Goal: Task Accomplishment & Management: Manage account settings

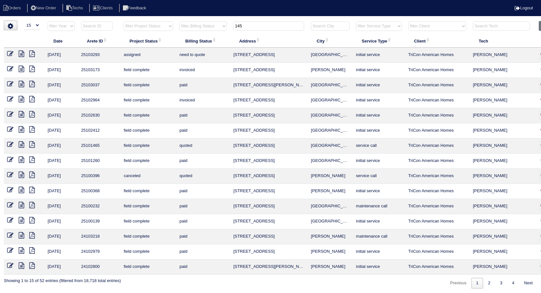
select select "15"
click at [9, 69] on icon at bounding box center [10, 69] width 6 height 6
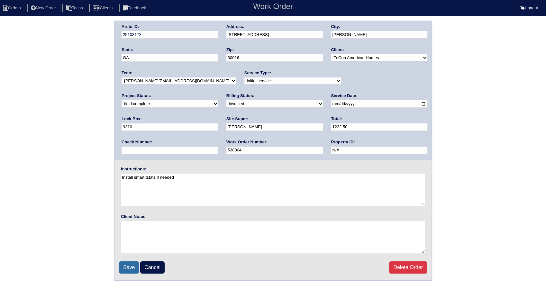
click at [130, 266] on input "Save" at bounding box center [129, 268] width 20 height 12
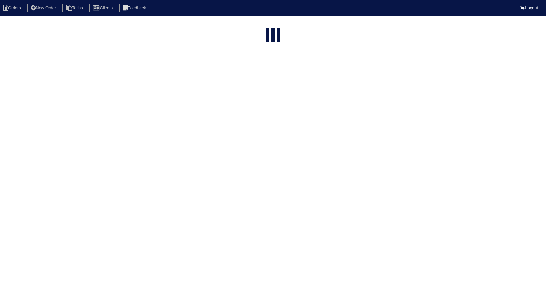
select select "15"
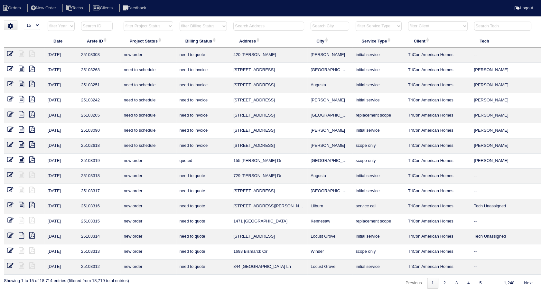
click at [247, 23] on input "text" at bounding box center [268, 26] width 71 height 9
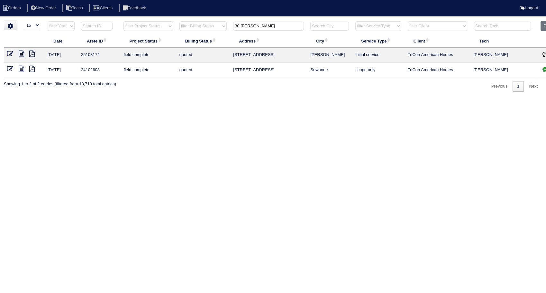
type input "30 chester"
click at [10, 56] on icon at bounding box center [10, 54] width 6 height 6
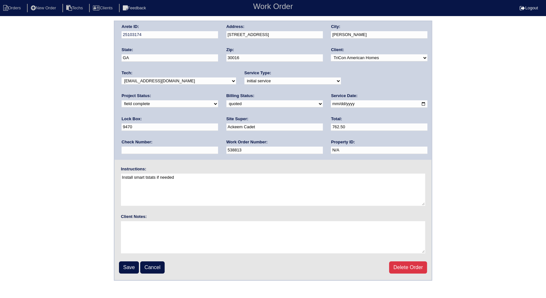
click at [227, 102] on select "need to quote quoted need to invoice invoiced paid warranty purchase order need…" at bounding box center [275, 103] width 97 height 7
select select "invoiced"
click at [227, 100] on select "need to quote quoted need to invoice invoiced paid warranty purchase order need…" at bounding box center [275, 103] width 97 height 7
click at [130, 266] on input "Save" at bounding box center [129, 268] width 20 height 12
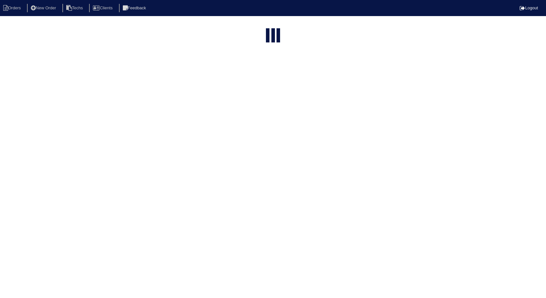
select select "15"
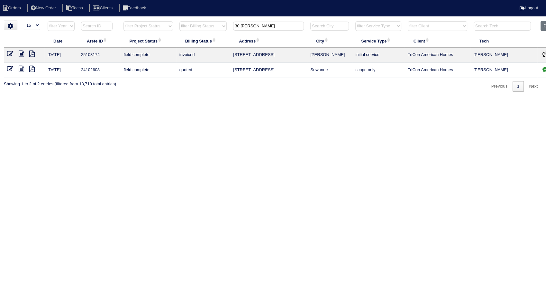
drag, startPoint x: 260, startPoint y: 25, endPoint x: 209, endPoint y: 38, distance: 53.1
click at [209, 38] on table "Date Arete ID Project Status Billing Status Address City Service Type Client Te…" at bounding box center [283, 49] width 558 height 57
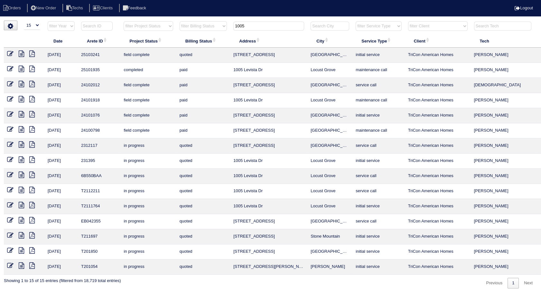
type input "1005"
click at [9, 53] on icon at bounding box center [10, 54] width 6 height 6
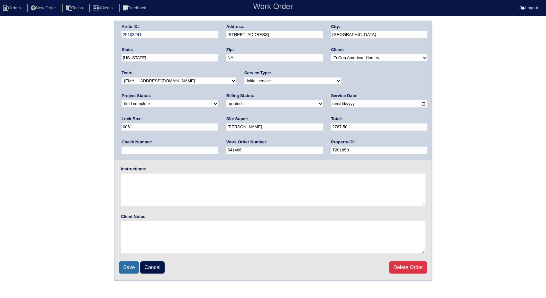
click at [128, 264] on input "Save" at bounding box center [129, 268] width 20 height 12
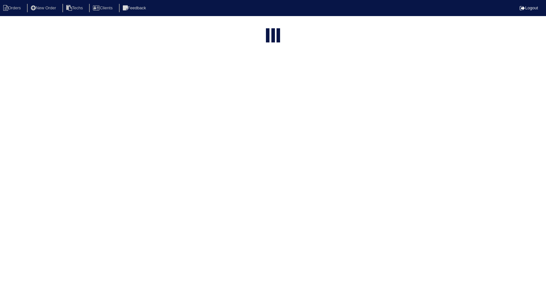
select select "15"
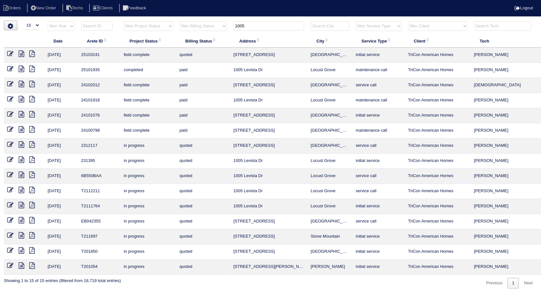
drag, startPoint x: 246, startPoint y: 26, endPoint x: 219, endPoint y: 28, distance: 27.4
click at [219, 28] on tr "filter Year -- Any Year -- 2025 2024 2023 2022 2021 2020 2019 filter Project St…" at bounding box center [283, 27] width 558 height 13
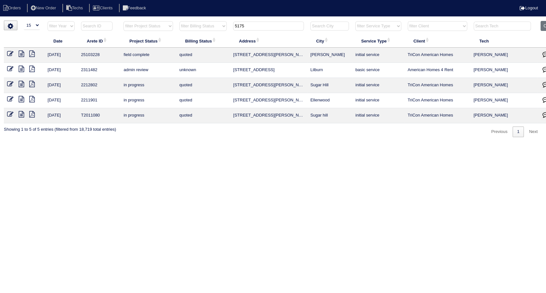
type input "5175"
click at [9, 51] on icon at bounding box center [10, 54] width 6 height 6
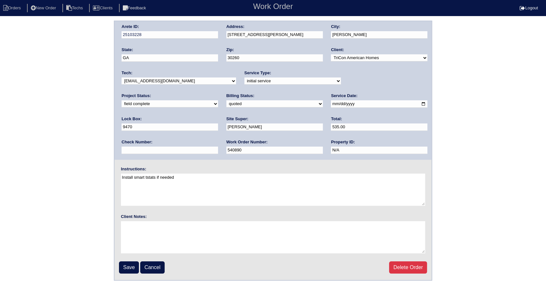
click at [227, 104] on select "need to quote quoted need to invoice invoiced paid warranty purchase order need…" at bounding box center [275, 103] width 97 height 7
select select "invoiced"
click at [227, 100] on select "need to quote quoted need to invoice invoiced paid warranty purchase order need…" at bounding box center [275, 103] width 97 height 7
click at [127, 264] on input "Save" at bounding box center [129, 268] width 20 height 12
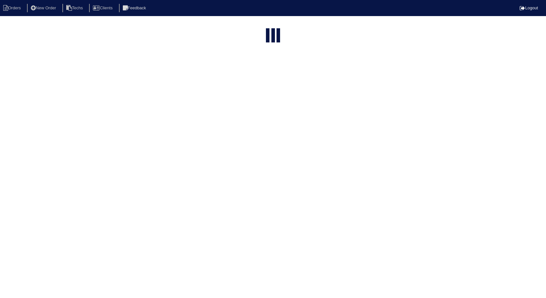
select select "15"
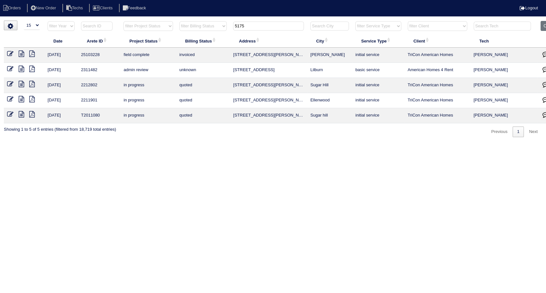
drag, startPoint x: 247, startPoint y: 25, endPoint x: 211, endPoint y: 26, distance: 35.7
click at [211, 26] on tr "filter Year -- Any Year -- 2025 2024 2023 2022 2021 2020 2019 filter Project St…" at bounding box center [283, 27] width 558 height 13
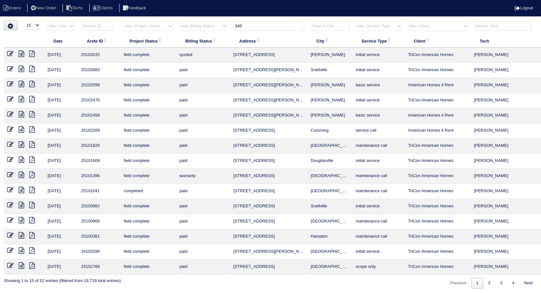
type input "345"
click at [9, 54] on icon at bounding box center [10, 54] width 6 height 6
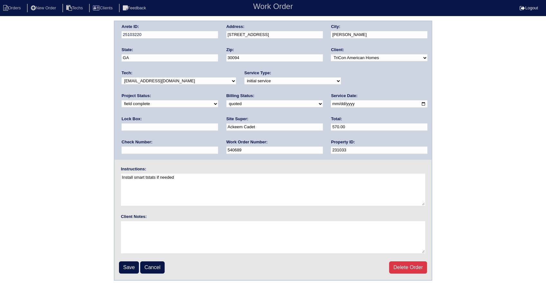
click at [227, 104] on select "need to quote quoted need to invoice invoiced paid warranty purchase order need…" at bounding box center [275, 103] width 97 height 7
select select "invoiced"
click at [227, 100] on select "need to quote quoted need to invoice invoiced paid warranty purchase order need…" at bounding box center [275, 103] width 97 height 7
click at [129, 272] on input "Save" at bounding box center [129, 268] width 20 height 12
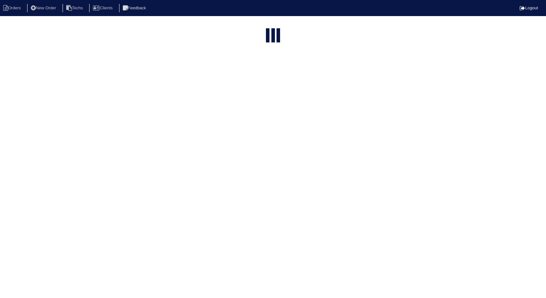
select select "15"
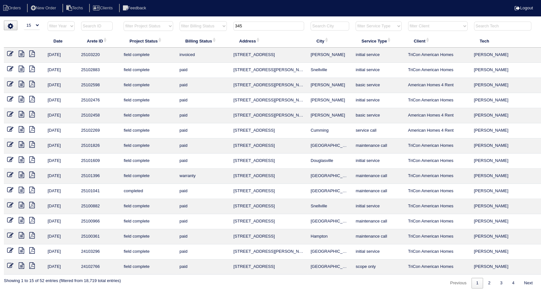
drag, startPoint x: 243, startPoint y: 24, endPoint x: 217, endPoint y: 26, distance: 26.1
click at [217, 26] on tr "filter Year -- Any Year -- 2025 2024 2023 2022 2021 2020 2019 filter Project St…" at bounding box center [283, 27] width 558 height 13
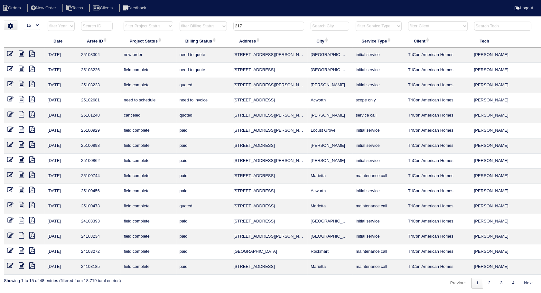
type input "217"
click at [12, 83] on icon at bounding box center [10, 84] width 6 height 6
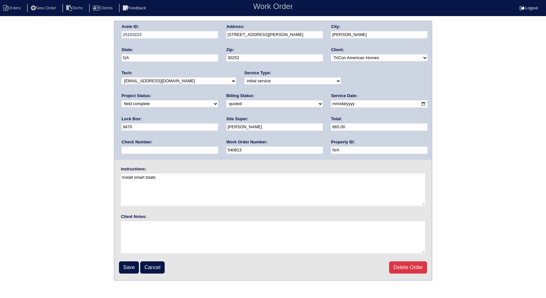
click at [227, 102] on select "need to quote quoted need to invoice invoiced paid warranty purchase order need…" at bounding box center [275, 103] width 97 height 7
select select "invoiced"
click at [227, 100] on select "need to quote quoted need to invoice invoiced paid warranty purchase order need…" at bounding box center [275, 103] width 97 height 7
click at [136, 266] on input "Save" at bounding box center [129, 268] width 20 height 12
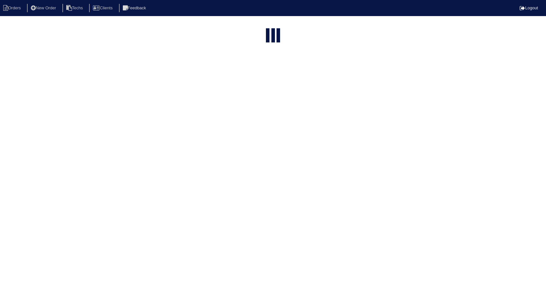
select select "15"
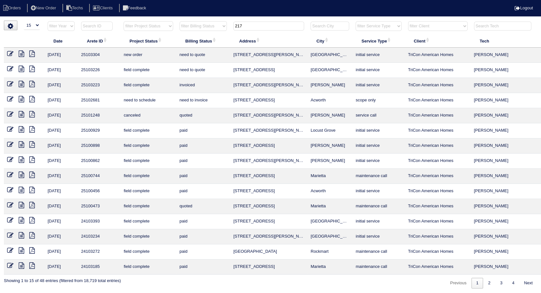
drag, startPoint x: 211, startPoint y: 27, endPoint x: 203, endPoint y: 30, distance: 8.8
click at [203, 30] on tr "filter Year -- Any Year -- 2025 2024 2023 2022 2021 2020 2019 filter Project St…" at bounding box center [283, 27] width 558 height 13
type input "204"
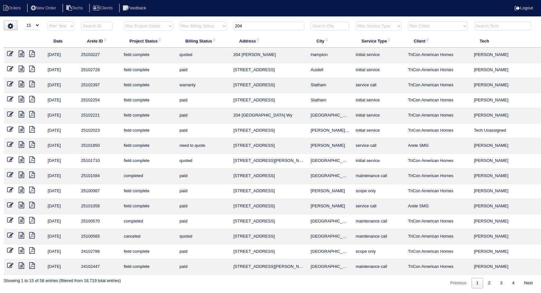
click at [12, 54] on icon at bounding box center [10, 54] width 6 height 6
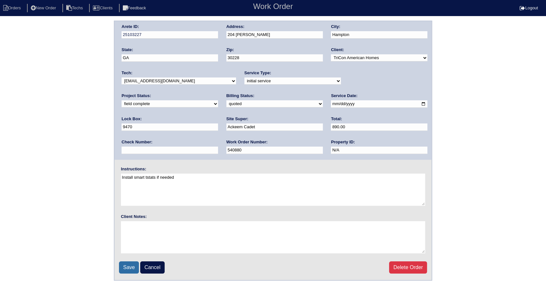
click at [129, 267] on input "Save" at bounding box center [129, 268] width 20 height 12
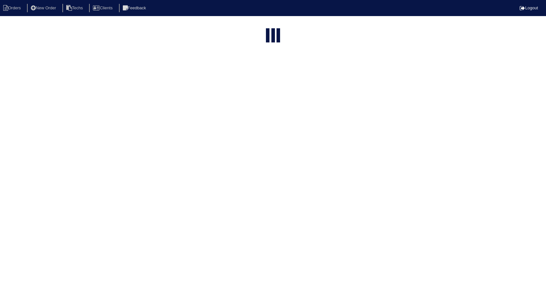
select select "15"
type input "204"
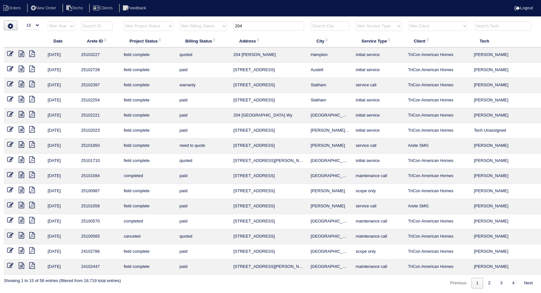
click at [23, 53] on icon at bounding box center [21, 54] width 5 height 6
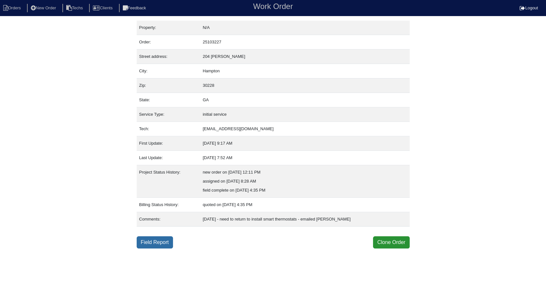
click at [158, 238] on link "Field Report" at bounding box center [155, 242] width 36 height 12
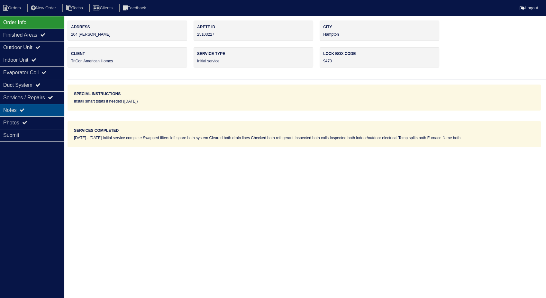
click at [51, 112] on div "Notes" at bounding box center [32, 110] width 64 height 13
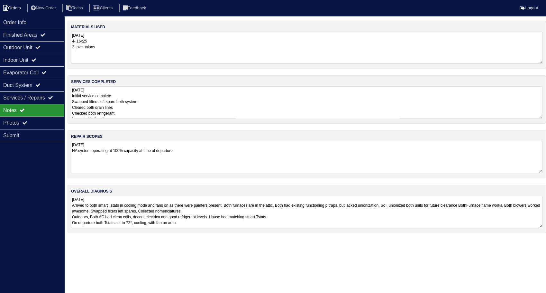
click at [19, 9] on li "Orders" at bounding box center [13, 8] width 26 height 9
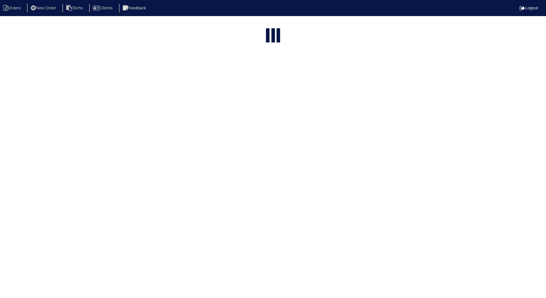
select select "15"
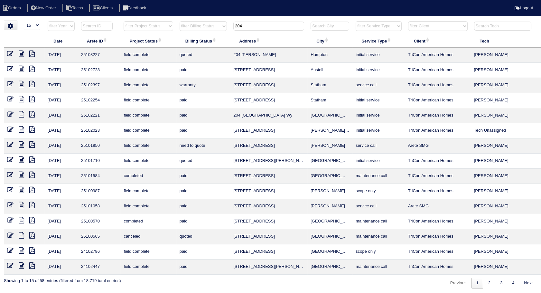
scroll to position [0, 21]
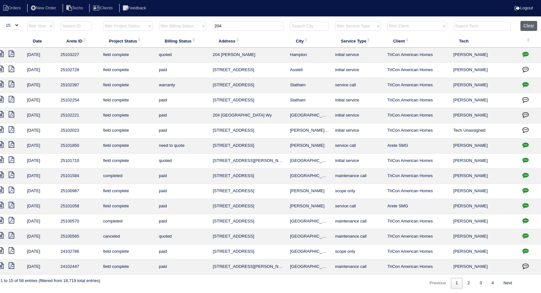
click at [525, 24] on button "Clear" at bounding box center [528, 26] width 16 height 10
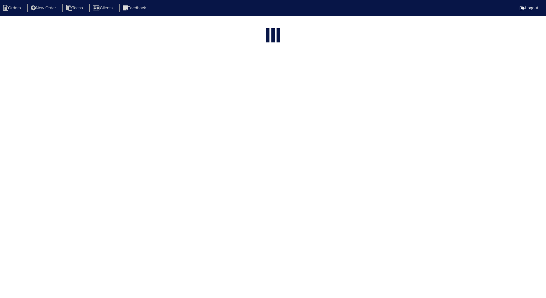
select select "15"
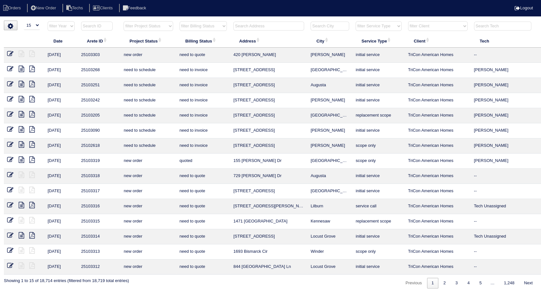
click at [202, 28] on select "filter Billing Status -- Any Billing Status -- need to quote quoted need to inv…" at bounding box center [203, 26] width 47 height 10
click at [180, 21] on select "filter Billing Status -- Any Billing Status -- need to quote quoted need to inv…" at bounding box center [203, 26] width 47 height 10
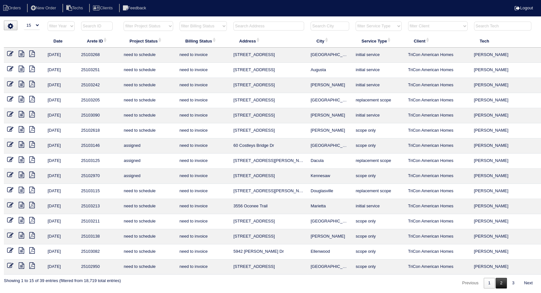
click at [498, 281] on link "2" at bounding box center [501, 283] width 11 height 11
select select "need to invoice"
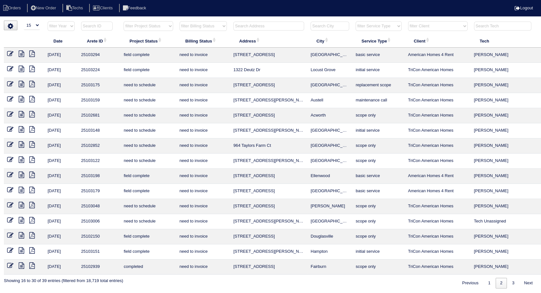
click at [8, 69] on icon at bounding box center [10, 69] width 6 height 6
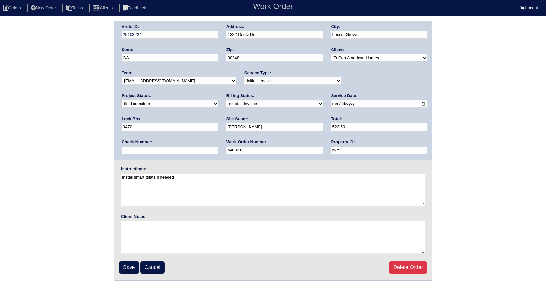
click at [227, 106] on select "need to quote quoted need to invoice invoiced paid warranty purchase order need…" at bounding box center [275, 103] width 97 height 7
select select "invoiced"
click at [227, 100] on select "need to quote quoted need to invoice invoiced paid warranty purchase order need…" at bounding box center [275, 103] width 97 height 7
click at [124, 265] on input "Save" at bounding box center [129, 268] width 20 height 12
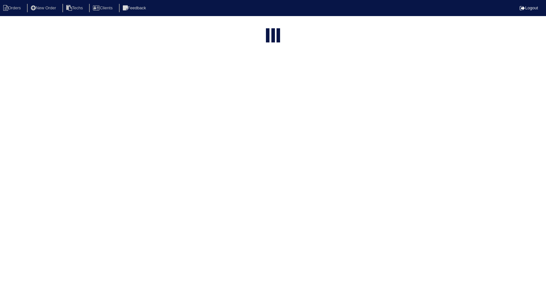
select select "15"
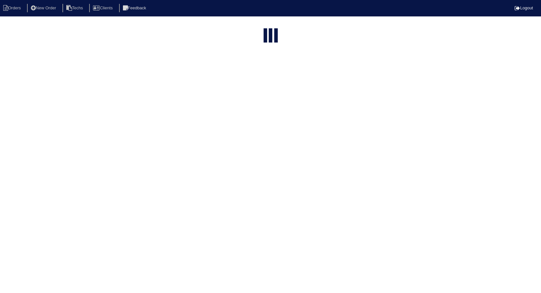
select select "need to invoice"
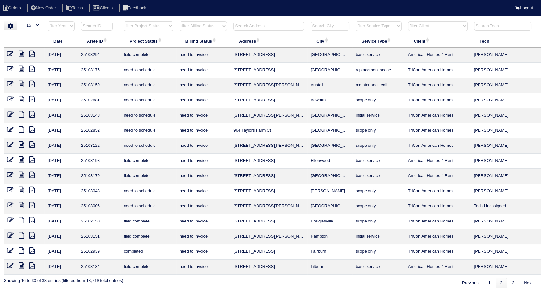
click at [299, 279] on div "▼ 10 15 25 50 200 500 Search: Date Arete ID Project Status Billing Status Addre…" at bounding box center [270, 155] width 533 height 268
click at [10, 233] on icon at bounding box center [10, 235] width 6 height 6
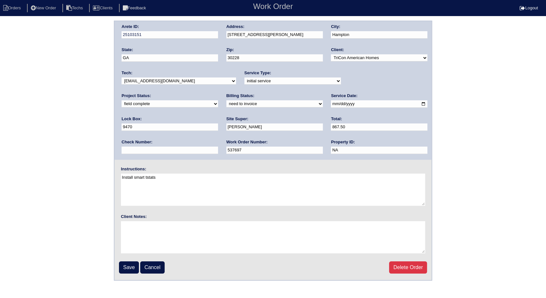
click at [227, 104] on select "need to quote quoted need to invoice invoiced paid warranty purchase order need…" at bounding box center [275, 103] width 97 height 7
click at [227, 100] on select "need to quote quoted need to invoice invoiced paid warranty purchase order need…" at bounding box center [275, 103] width 97 height 7
select select "invoiced"
click at [227, 100] on select "need to quote quoted need to invoice invoiced paid warranty purchase order need…" at bounding box center [275, 103] width 97 height 7
click at [127, 269] on input "Save" at bounding box center [129, 268] width 20 height 12
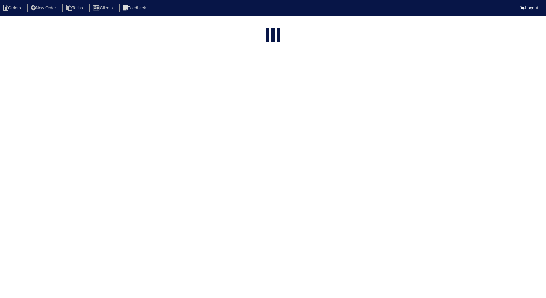
select select "15"
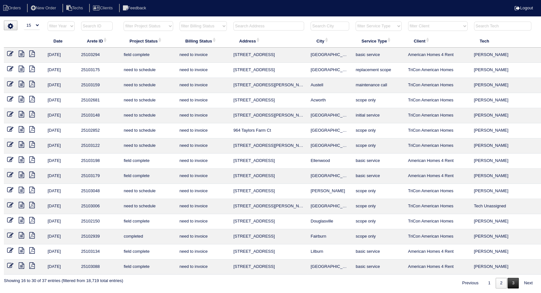
click at [509, 278] on link "3" at bounding box center [512, 283] width 11 height 11
select select "need to invoice"
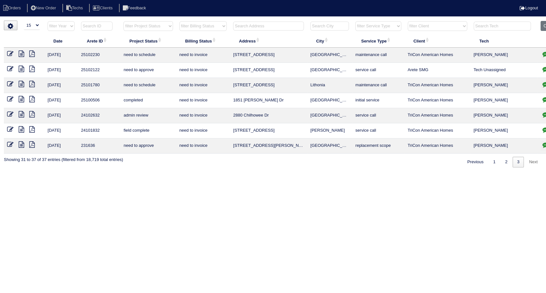
click at [246, 23] on input "text" at bounding box center [268, 26] width 71 height 9
type input "113"
select select "need to invoice"
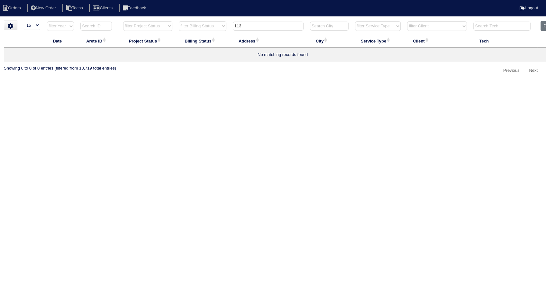
scroll to position [0, 15]
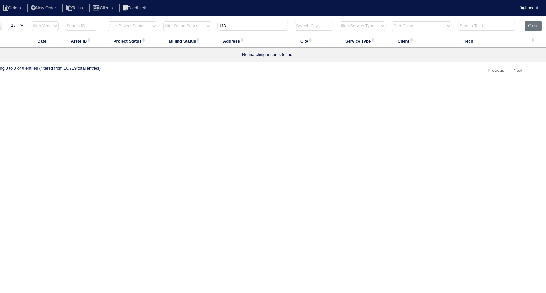
type input "113"
click at [540, 29] on button "Clear" at bounding box center [533, 26] width 16 height 10
select select
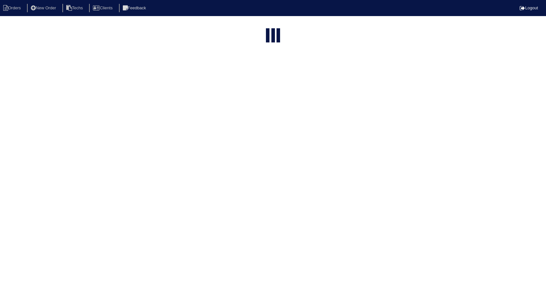
select select "15"
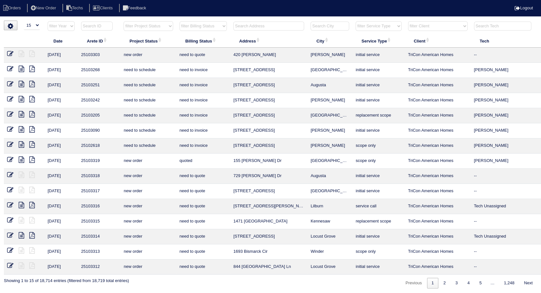
click at [273, 29] on input "text" at bounding box center [268, 26] width 71 height 9
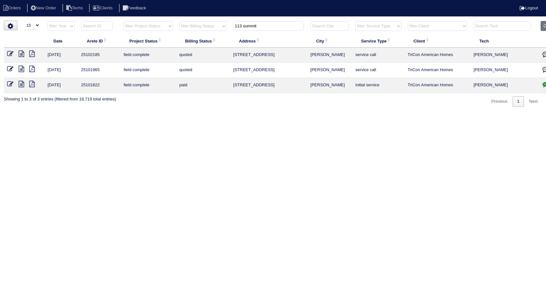
type input "113 summit"
